Goal: Navigation & Orientation: Find specific page/section

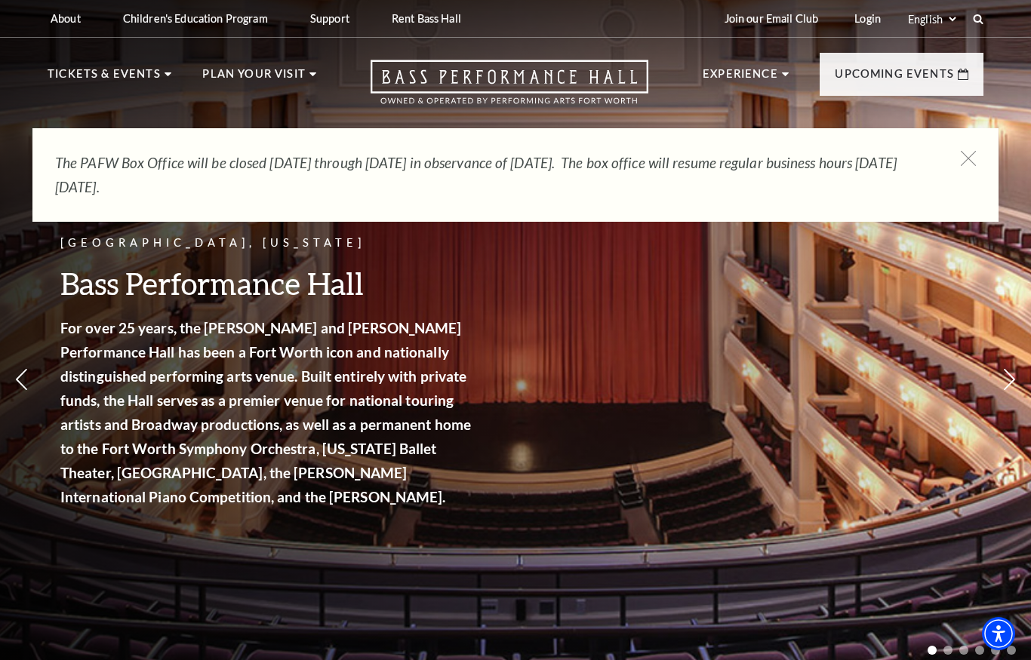
click at [969, 155] on icon at bounding box center [968, 158] width 15 height 15
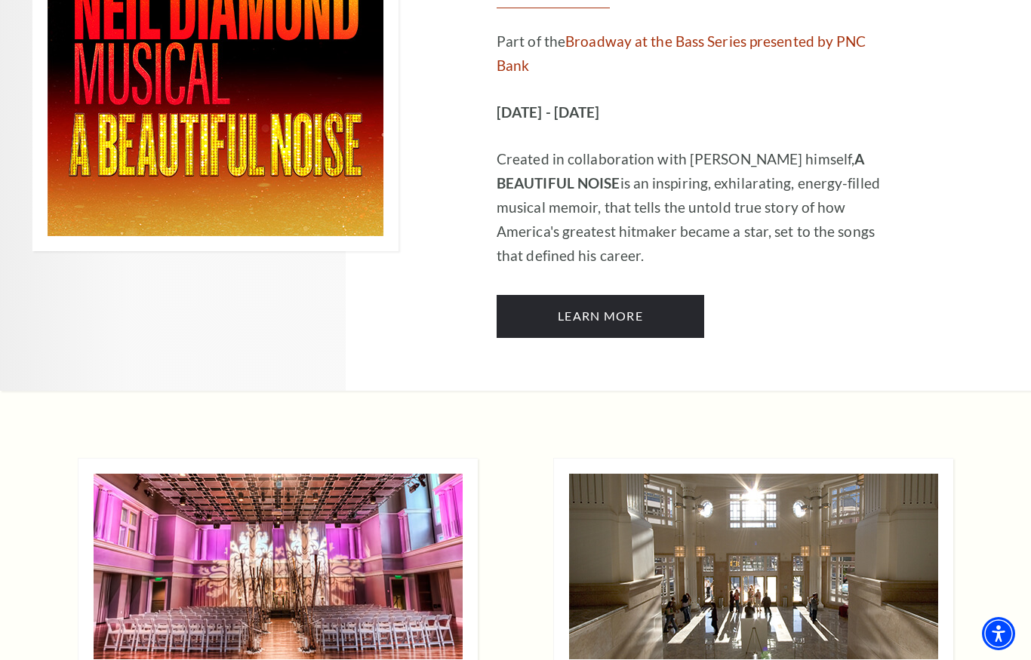
scroll to position [4274, 0]
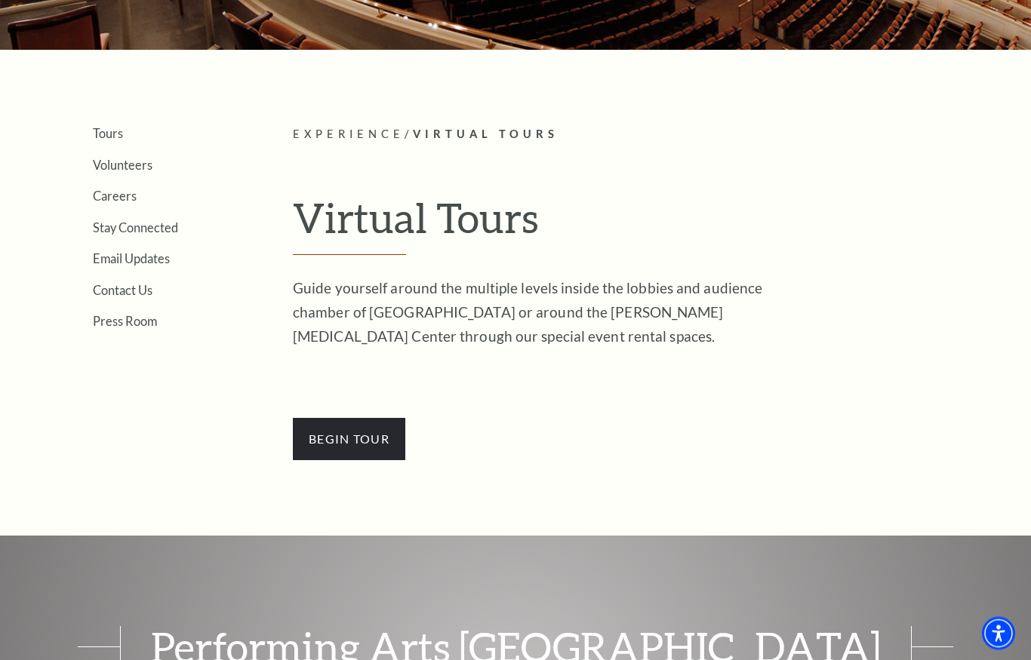
scroll to position [274, 0]
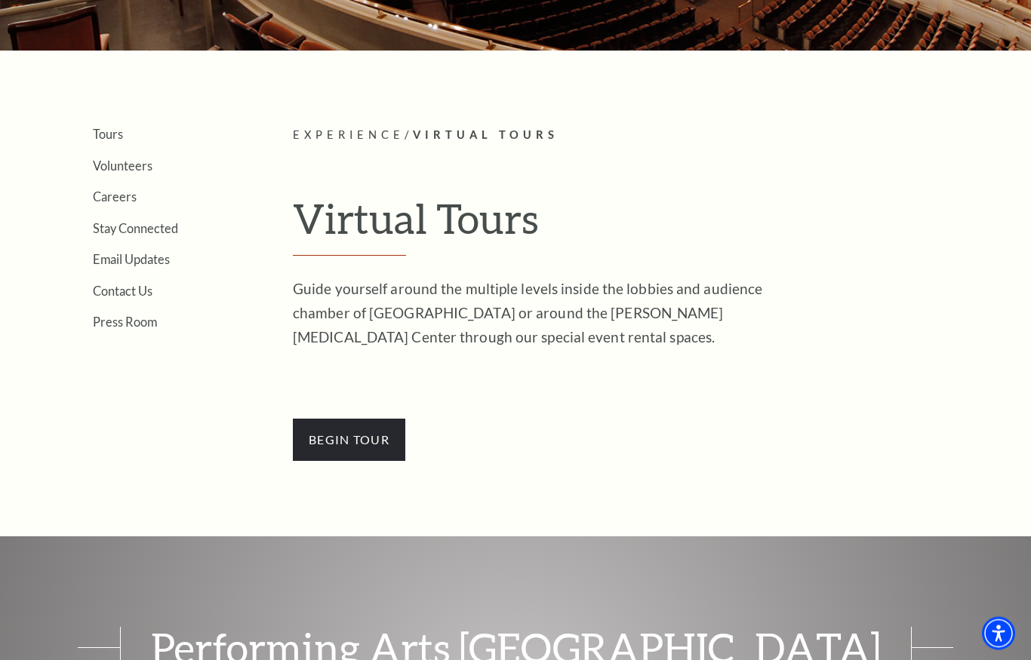
click at [352, 451] on span "BEGin Tour" at bounding box center [349, 441] width 112 height 42
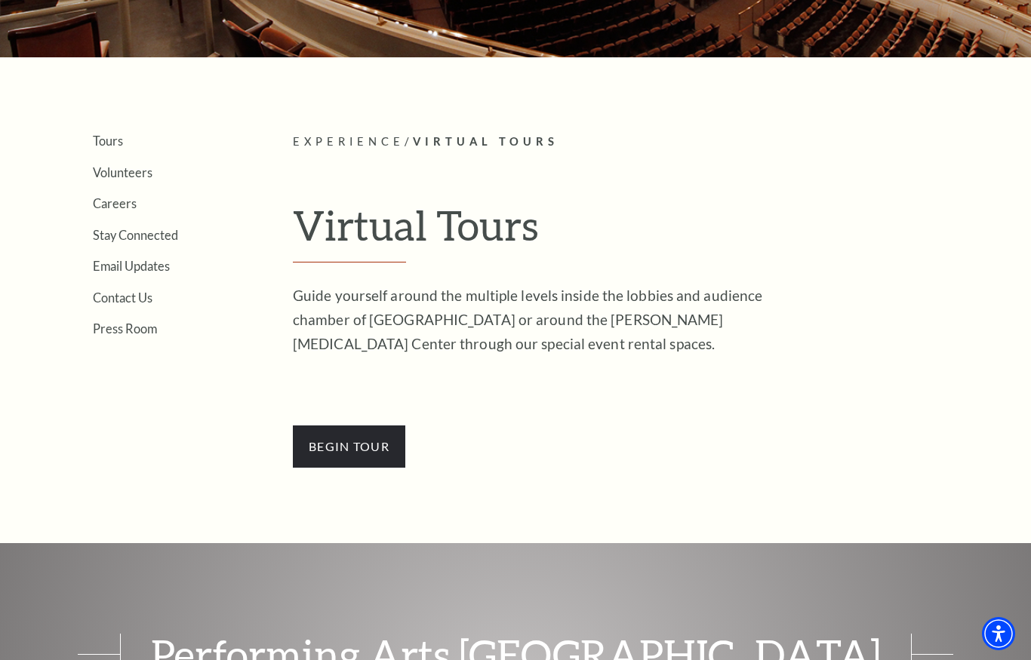
scroll to position [266, 0]
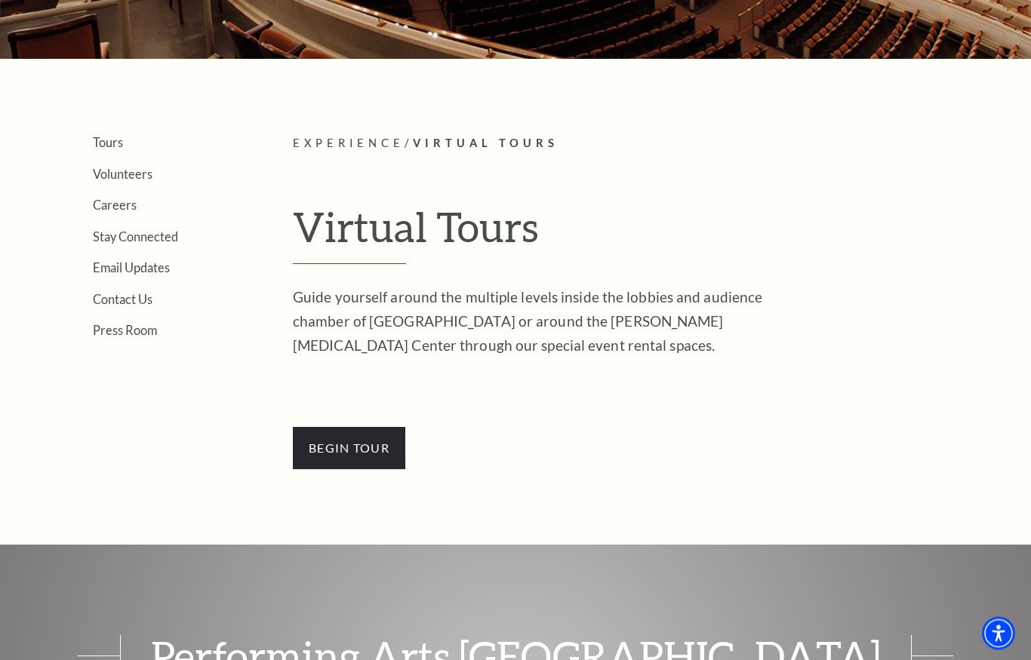
click at [346, 445] on span "BEGin Tour" at bounding box center [349, 449] width 112 height 42
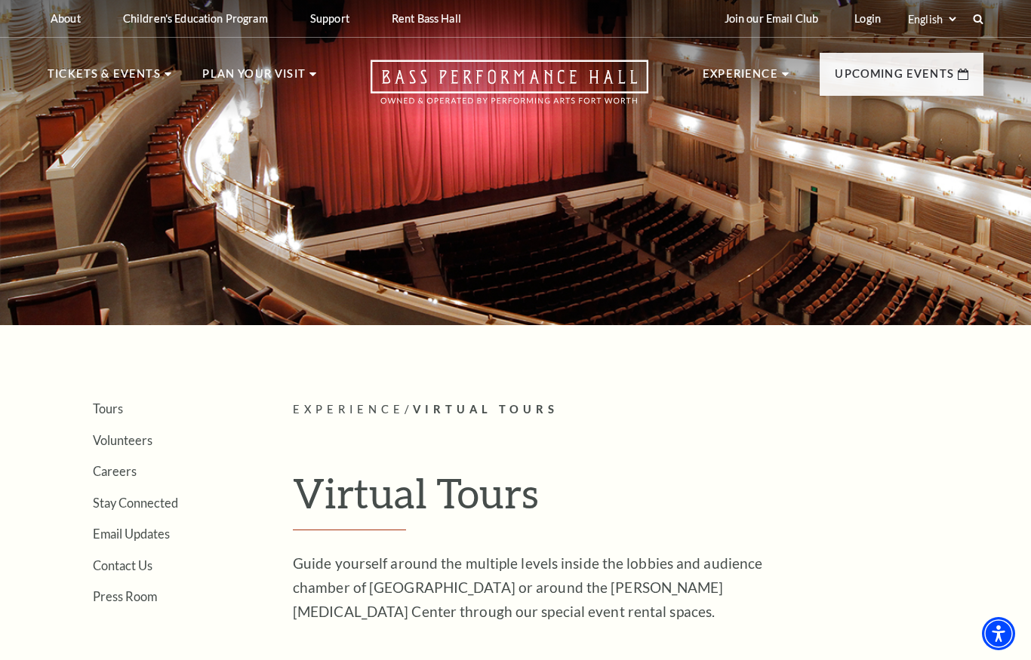
scroll to position [14, 0]
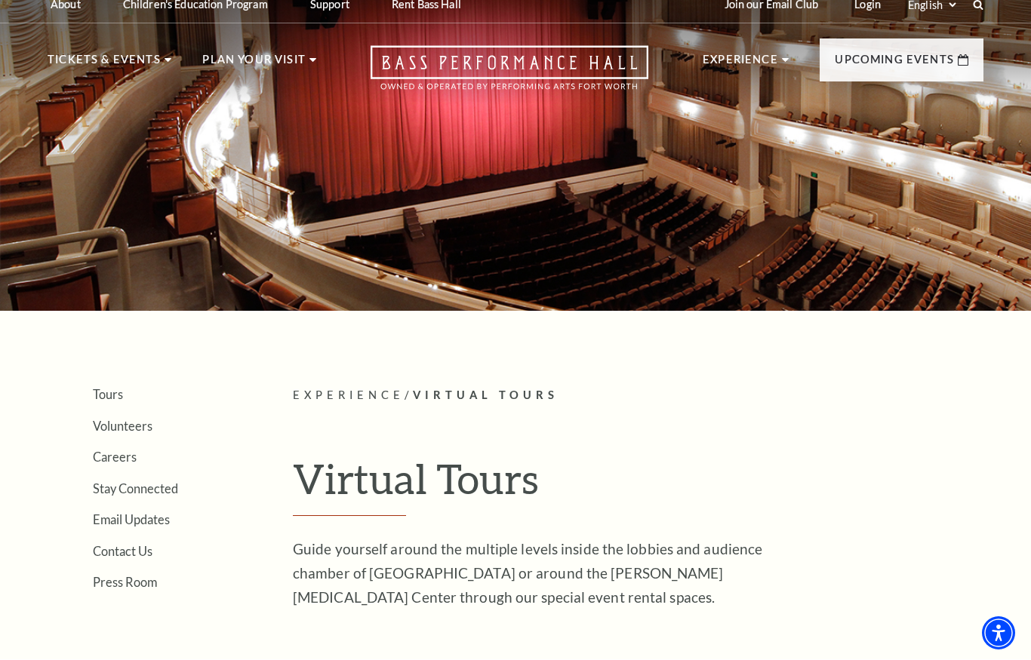
click at [881, 223] on div at bounding box center [515, 144] width 1031 height 334
click at [876, 222] on div at bounding box center [515, 144] width 1031 height 334
click at [875, 224] on div at bounding box center [515, 144] width 1031 height 334
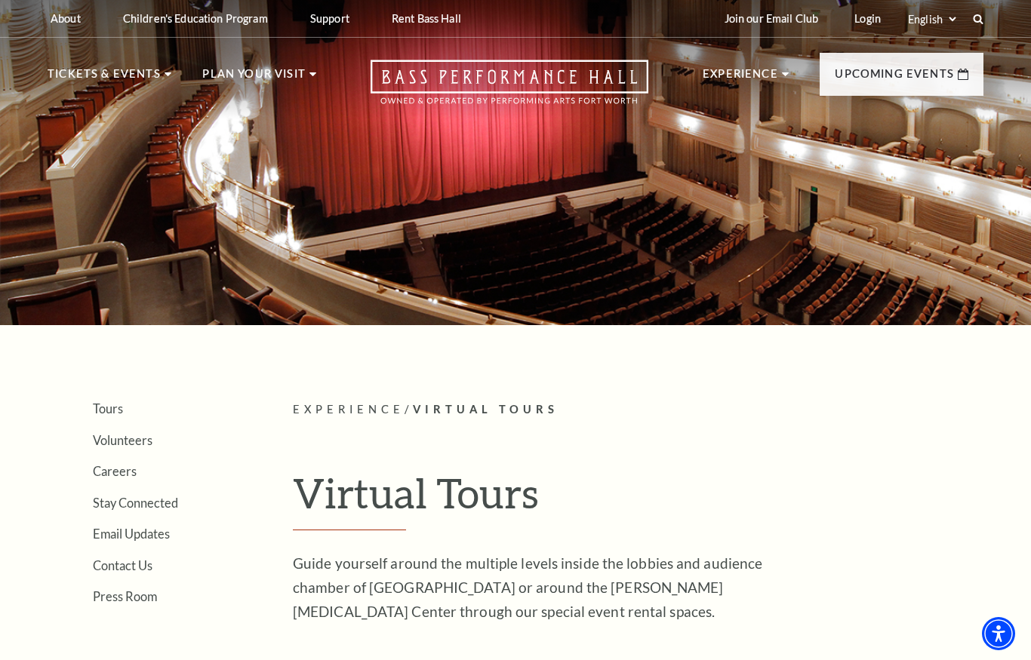
click at [182, 105] on link "Bass Performance Hall" at bounding box center [131, 111] width 160 height 13
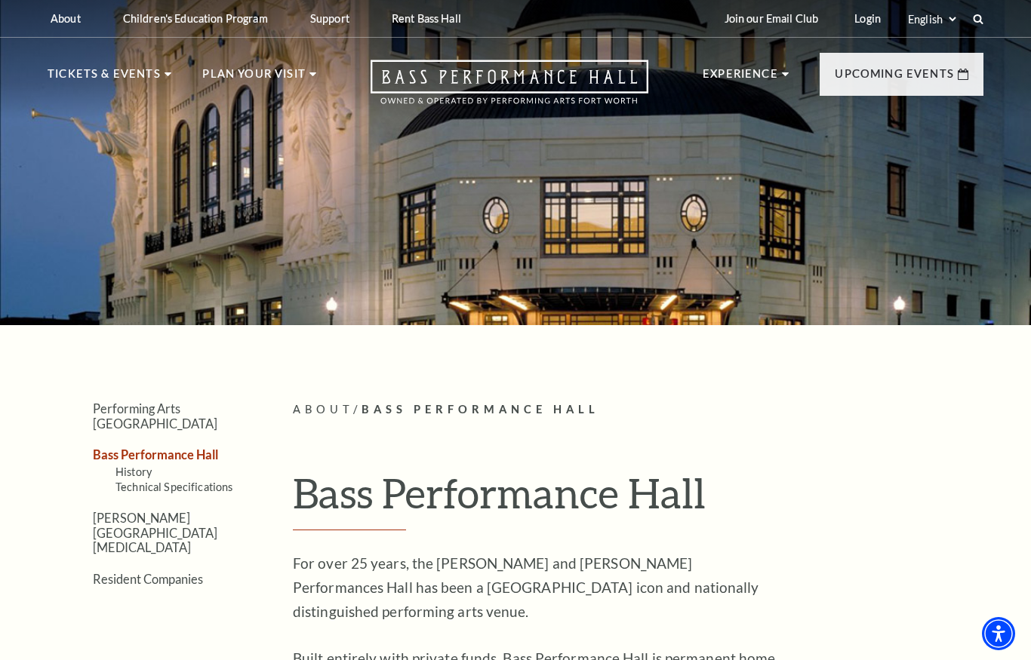
click at [70, 317] on link "Accessibility" at bounding box center [104, 323] width 88 height 13
click at [69, 321] on link "Accessibility" at bounding box center [104, 323] width 88 height 13
click at [91, 287] on link "Seating" at bounding box center [86, 292] width 52 height 13
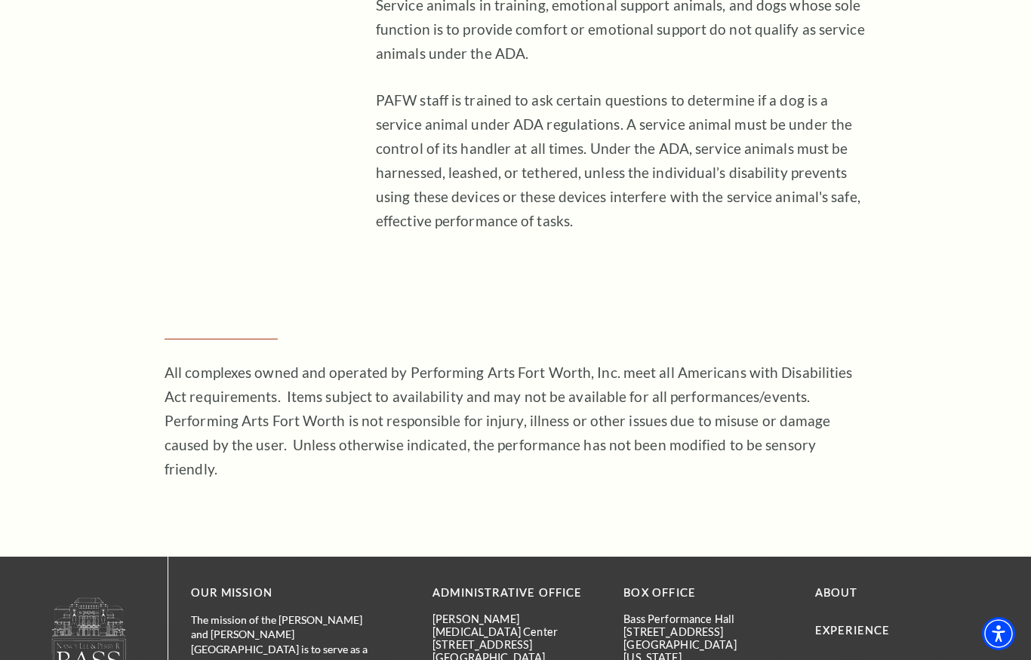
scroll to position [4736, 0]
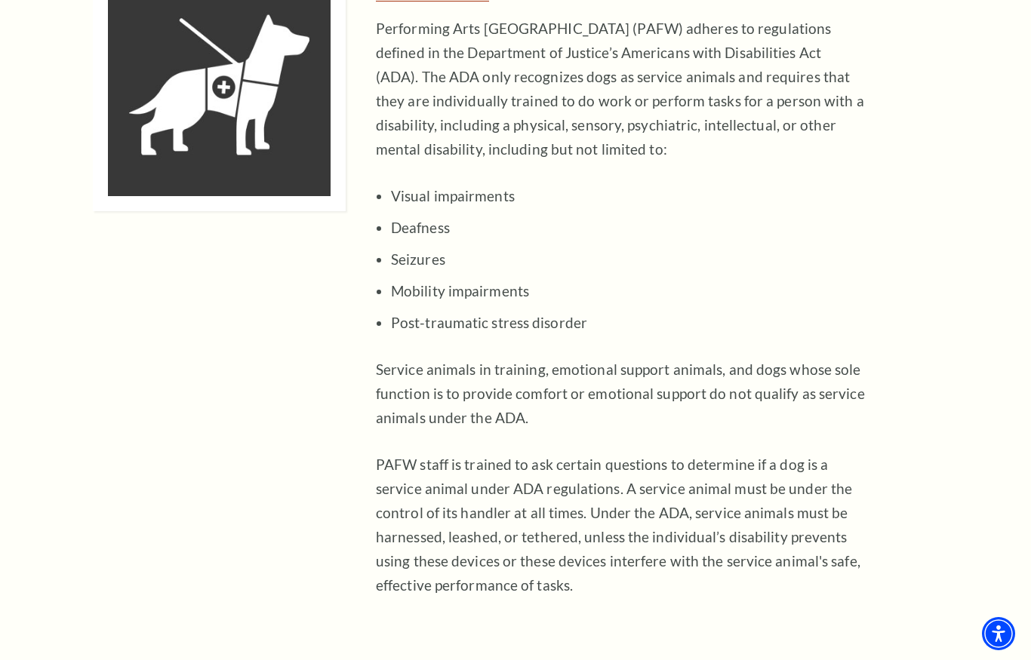
scroll to position [4328, 0]
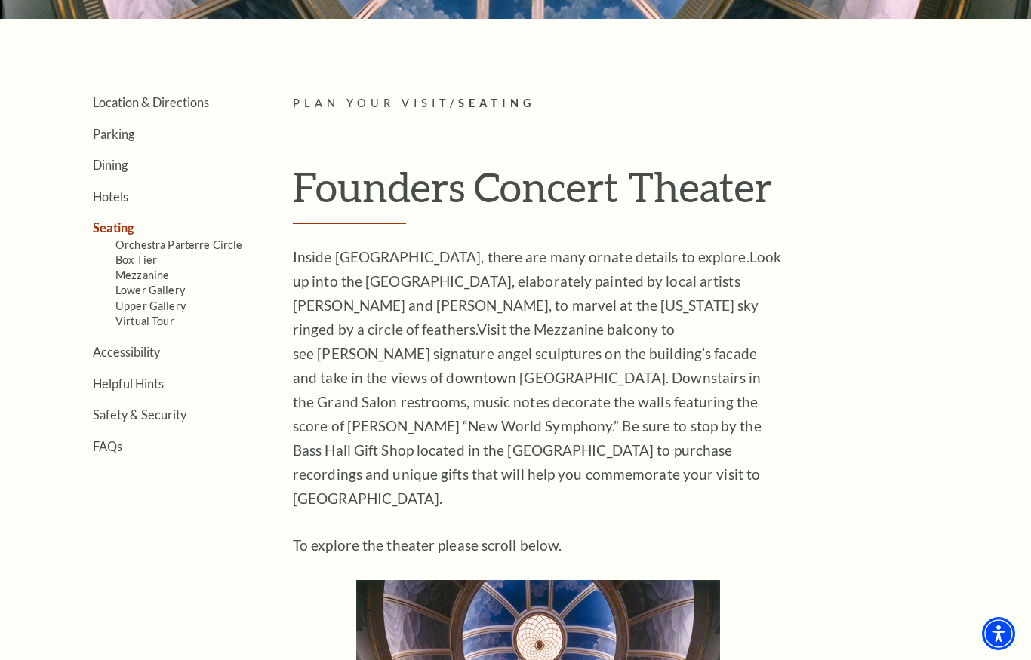
scroll to position [306, 0]
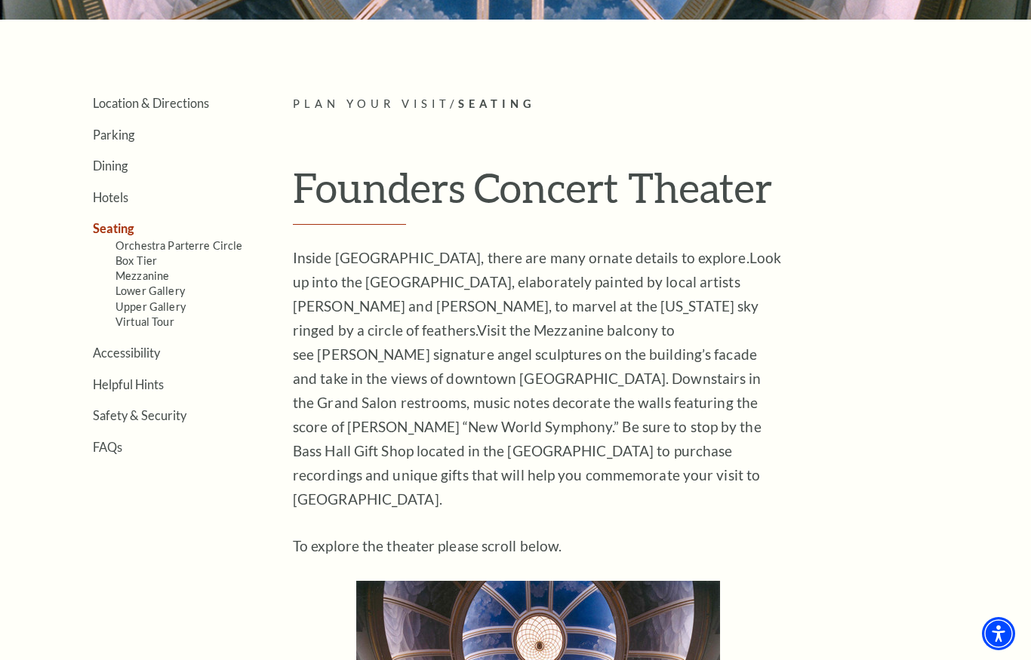
click at [157, 318] on link "Virtual Tour" at bounding box center [144, 321] width 59 height 13
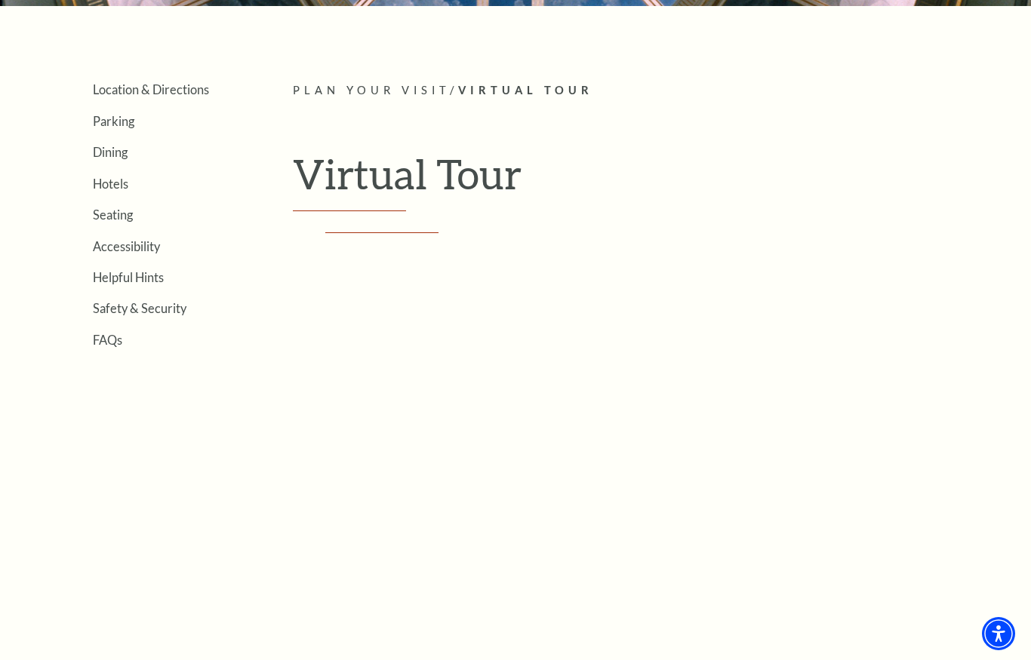
scroll to position [318, 0]
click at [111, 275] on link "Helpful Hints" at bounding box center [128, 278] width 71 height 14
